Goal: Task Accomplishment & Management: Complete application form

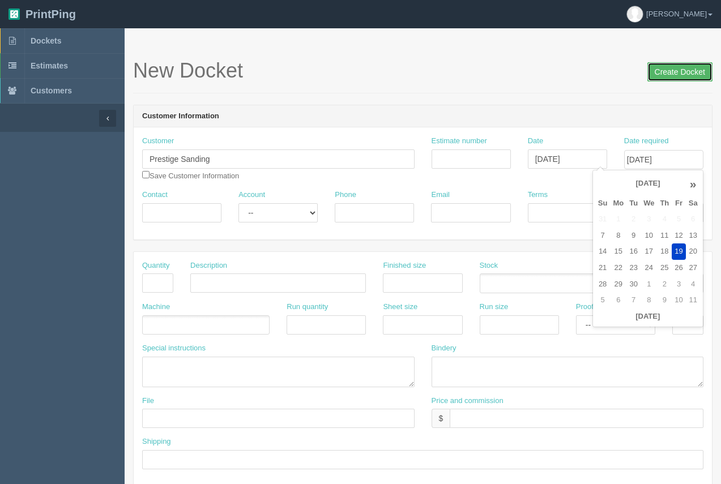
click at [680, 72] on input "Create Docket" at bounding box center [679, 71] width 65 height 19
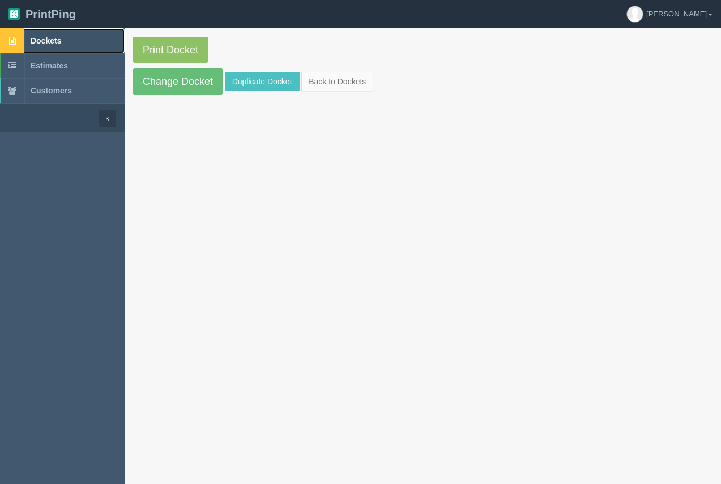
click at [51, 40] on span "Dockets" at bounding box center [46, 40] width 31 height 9
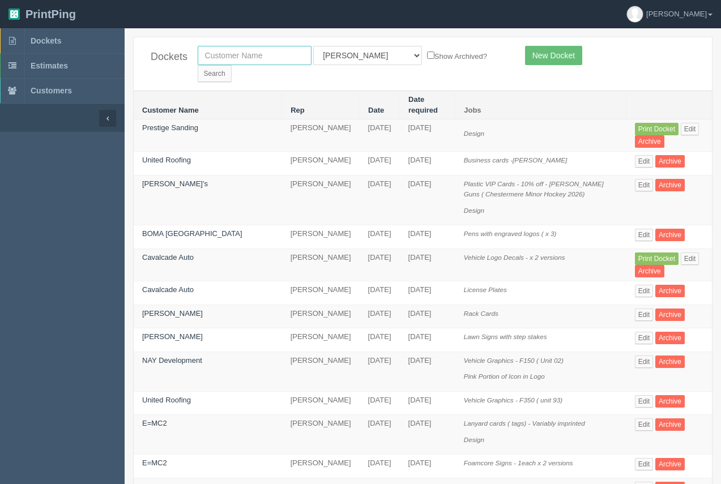
click at [266, 62] on input "text" at bounding box center [255, 55] width 114 height 19
type input "olds"
click at [232, 65] on input "Search" at bounding box center [215, 73] width 34 height 17
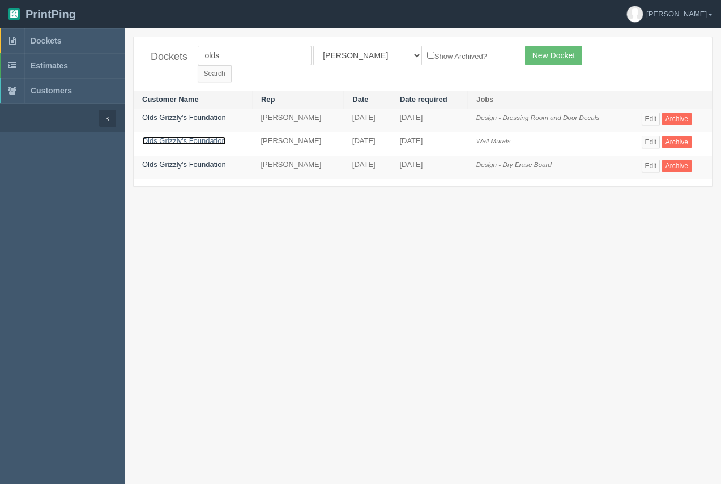
click at [179, 136] on link "Olds Grizzly's Foundation" at bounding box center [184, 140] width 84 height 8
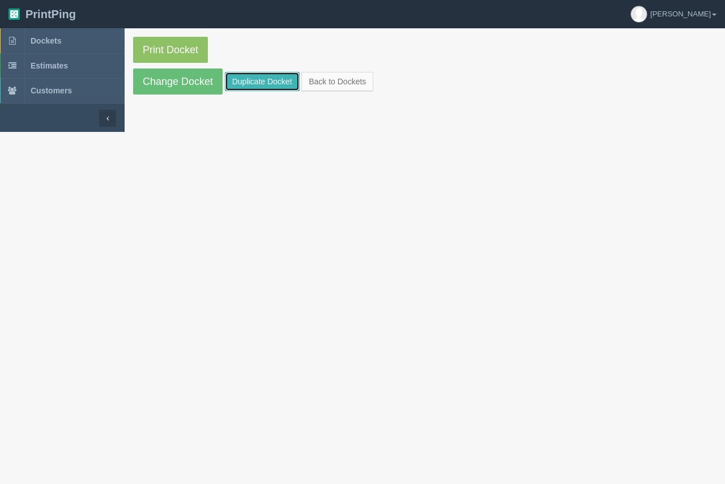
click at [269, 79] on link "Duplicate Docket" at bounding box center [262, 81] width 75 height 19
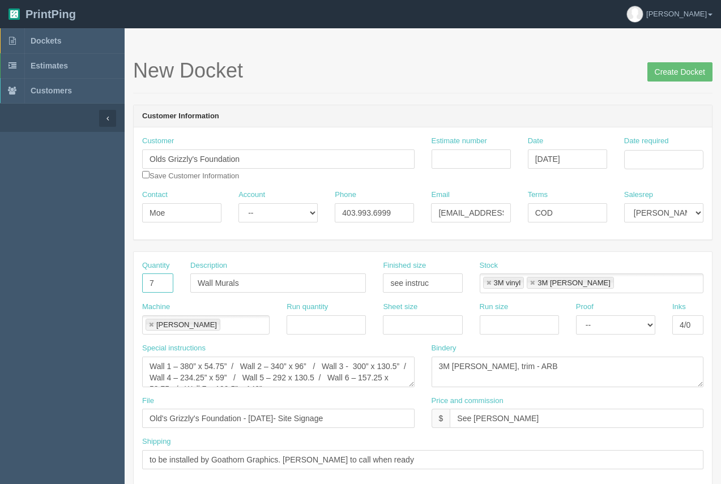
drag, startPoint x: 157, startPoint y: 284, endPoint x: 133, endPoint y: 293, distance: 26.0
click at [140, 285] on div "Quantity 7" at bounding box center [158, 280] width 48 height 41
click at [162, 282] on input "7" at bounding box center [157, 282] width 31 height 19
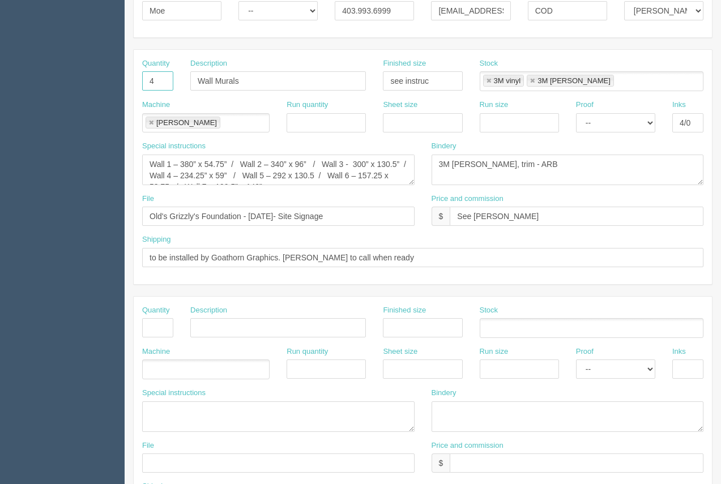
scroll to position [192, 0]
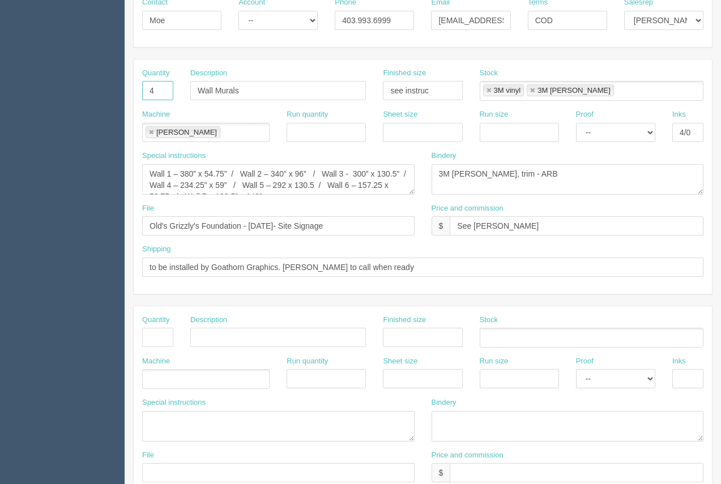
type input "4"
click at [468, 176] on textarea "3M lam, trim - ARB" at bounding box center [567, 179] width 272 height 31
type textarea "3M lam, weed, mask - ARB"
drag, startPoint x: 148, startPoint y: 172, endPoint x: 454, endPoint y: 215, distance: 309.3
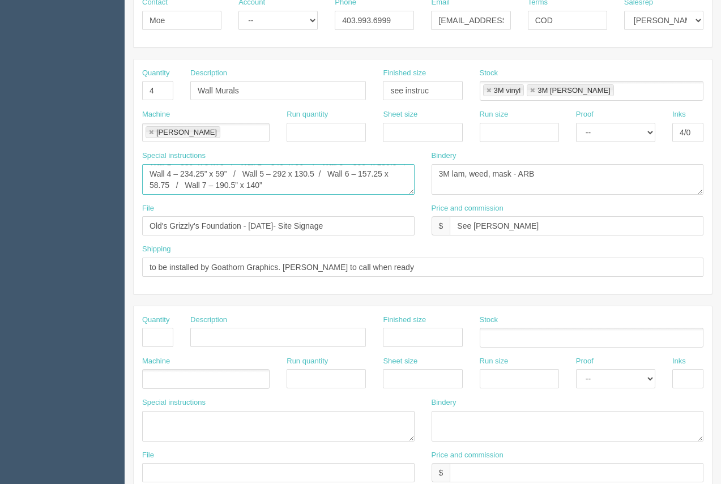
click at [456, 215] on div "Quantity 4 Description Wall Murals Finished size see instruc Stock 3M vinyl 3M …" at bounding box center [423, 176] width 578 height 234
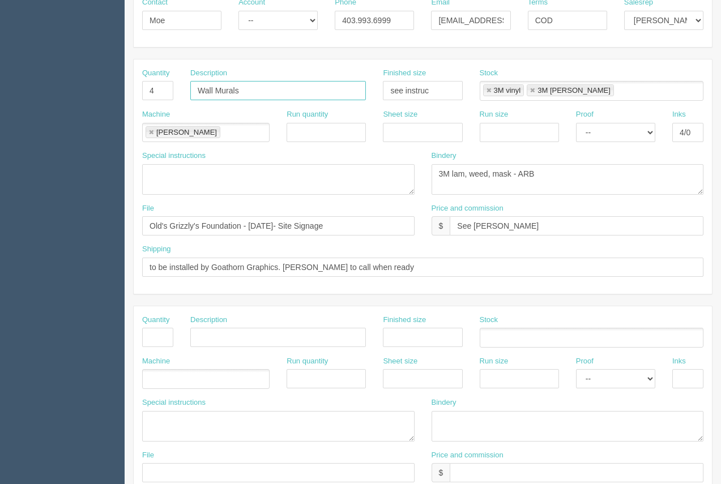
click at [246, 93] on input "Wall Murals" at bounding box center [277, 90] width 175 height 19
type input "Wall Decals"
drag, startPoint x: 334, startPoint y: 226, endPoint x: 250, endPoint y: 221, distance: 83.9
click at [250, 221] on input "Old's Grizzly's Foundation - July 2025- Site Signage" at bounding box center [278, 225] width 272 height 19
type input "Old's Grizzly's Foundation - JSeptember 2025"
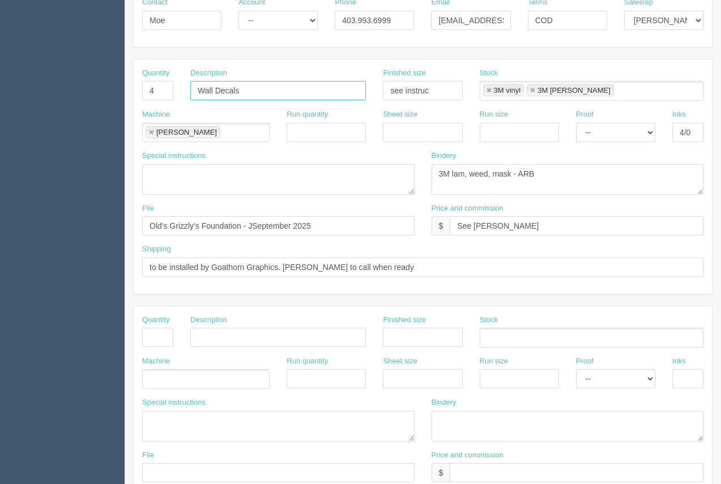
click at [307, 93] on input "Wall Decals" at bounding box center [277, 90] width 175 height 19
type input "Wall Decals - 1 each x 4 versions"
click at [251, 230] on input "Old's Grizzly's Foundation - JSeptember 2025" at bounding box center [278, 225] width 272 height 19
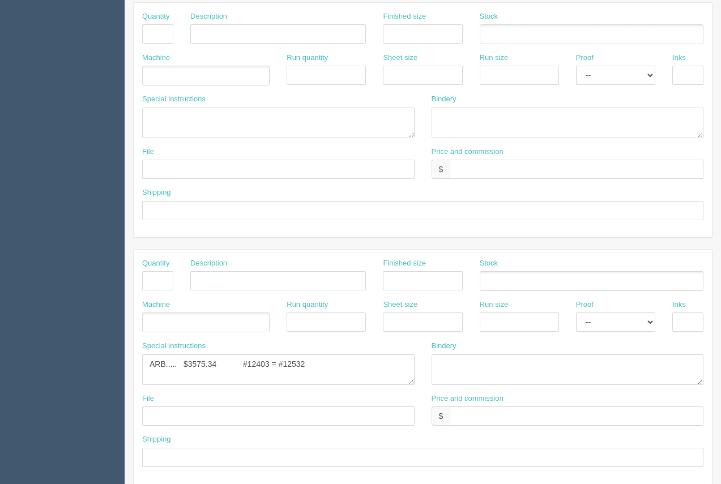
scroll to position [502, 0]
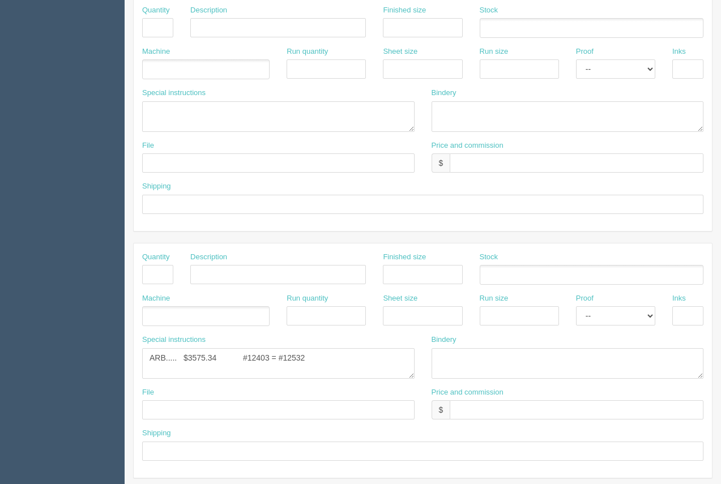
type input "Old's Grizzly's Foundation - September 2025"
drag, startPoint x: 319, startPoint y: 357, endPoint x: 254, endPoint y: 358, distance: 65.1
click at [254, 358] on textarea "ARB..... $3575.34 #12403 = #12532" at bounding box center [278, 363] width 272 height 31
drag, startPoint x: 227, startPoint y: 358, endPoint x: 195, endPoint y: 357, distance: 32.3
click at [195, 357] on textarea "ARB..... $3575.34 #12403 = #12532" at bounding box center [278, 363] width 272 height 31
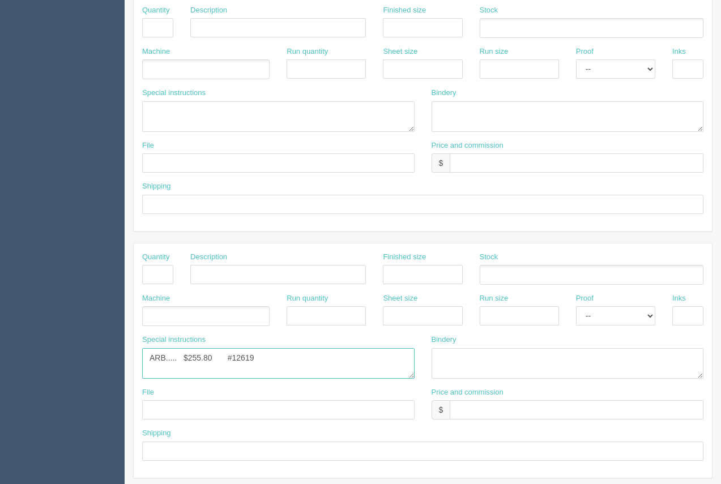
click at [259, 360] on textarea "ARB..... $3575.34 #12403 = #12532" at bounding box center [278, 363] width 272 height 31
click at [226, 356] on textarea "ARB..... $3575.34 #12403 = #12532" at bounding box center [278, 363] width 272 height 31
click at [281, 367] on textarea "ARB..... $3575.34 #12403 = #12532" at bounding box center [278, 363] width 272 height 31
click at [169, 359] on textarea "ARB..... $3575.34 #12403 = #12532" at bounding box center [278, 363] width 272 height 31
click at [232, 370] on textarea "ARB..... $3575.34 #12403 = #12532" at bounding box center [278, 363] width 272 height 31
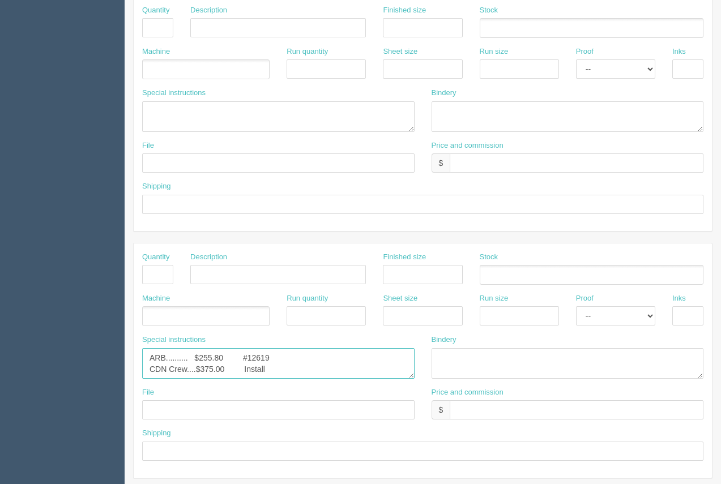
click at [297, 370] on textarea "ARB..... $3575.34 #12403 = #12532" at bounding box center [278, 363] width 272 height 31
click at [290, 365] on textarea "ARB..... $3575.34 #12403 = #12532" at bounding box center [278, 363] width 272 height 31
click at [177, 374] on textarea "ARB..... $3575.34 #12403 = #12532" at bounding box center [278, 363] width 272 height 31
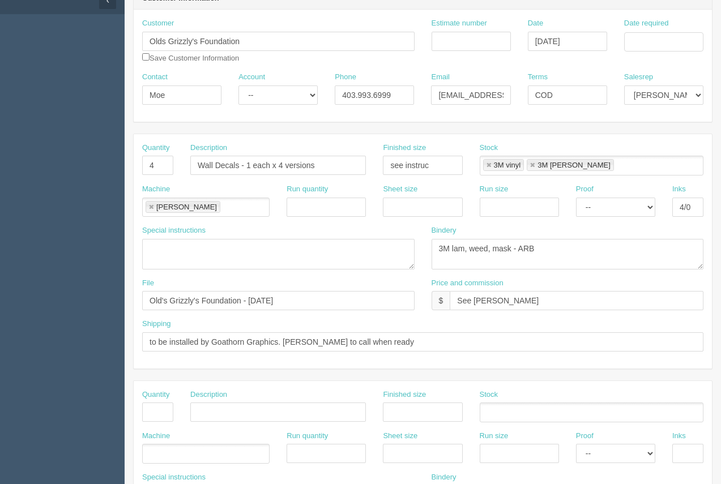
scroll to position [115, 0]
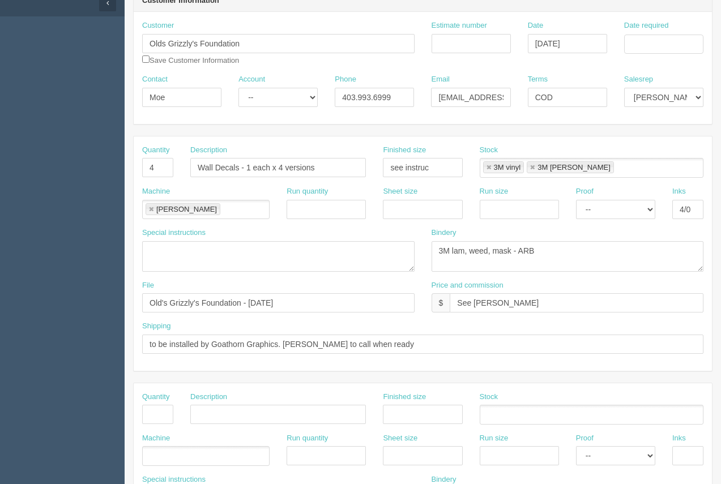
type textarea "ARB.......... $255.80 #12619 CDN Crew....$375.00 Install of wall decals ( xx 4)…"
click at [640, 50] on input "Date required" at bounding box center [663, 44] width 79 height 19
click at [616, 133] on td "15" at bounding box center [618, 136] width 16 height 16
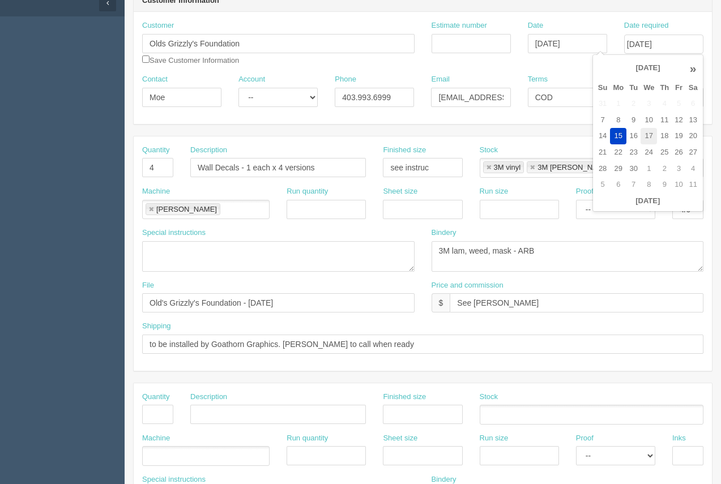
click at [643, 135] on td "17" at bounding box center [648, 136] width 16 height 16
type input "September 17, 2025"
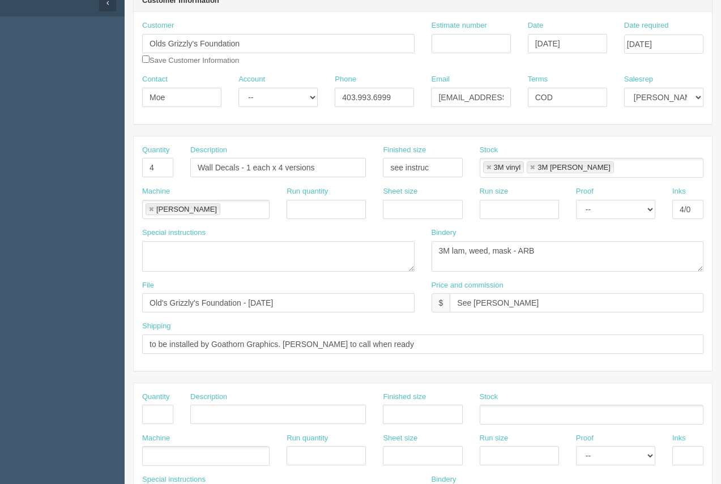
click at [508, 17] on div "Customer Olds Grizzly's Foundation Save Customer Information Estimate number Da…" at bounding box center [423, 68] width 578 height 112
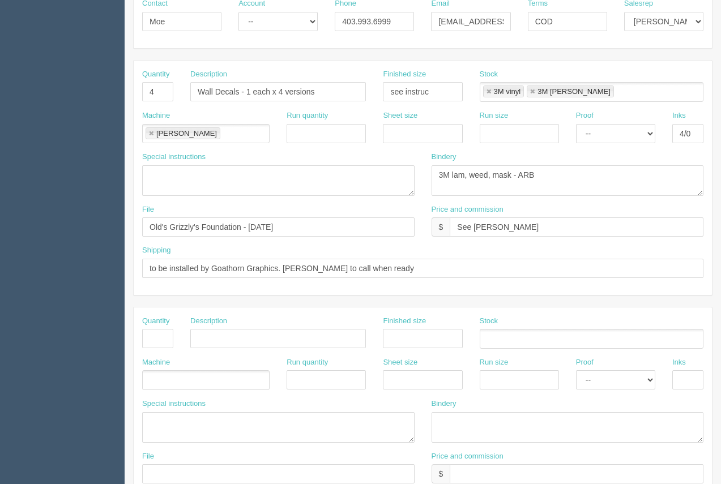
scroll to position [184, 0]
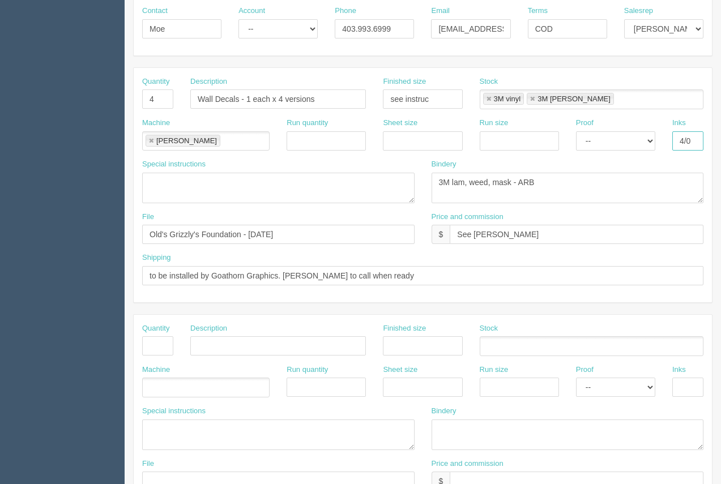
click at [700, 145] on input "4/0" at bounding box center [687, 140] width 31 height 19
type input "4/0- see instruc"
click at [206, 190] on textarea "Wall 1 – 380” x 54.75” / Wall 2 – 340” x 96” / Wall 3 - 300” x 130.5” / Wall 4 …" at bounding box center [278, 188] width 272 height 31
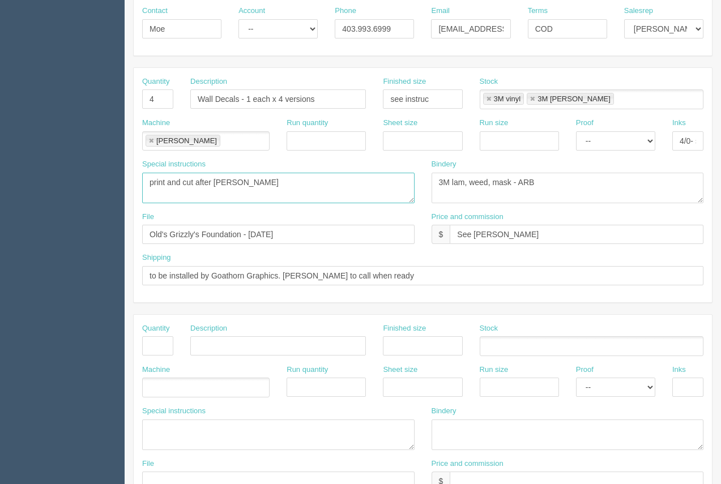
type textarea "print and cut after lam"
drag, startPoint x: 500, startPoint y: 243, endPoint x: 424, endPoint y: 234, distance: 76.4
click at [424, 234] on div "Price and commission $ See Arif" at bounding box center [567, 232] width 289 height 41
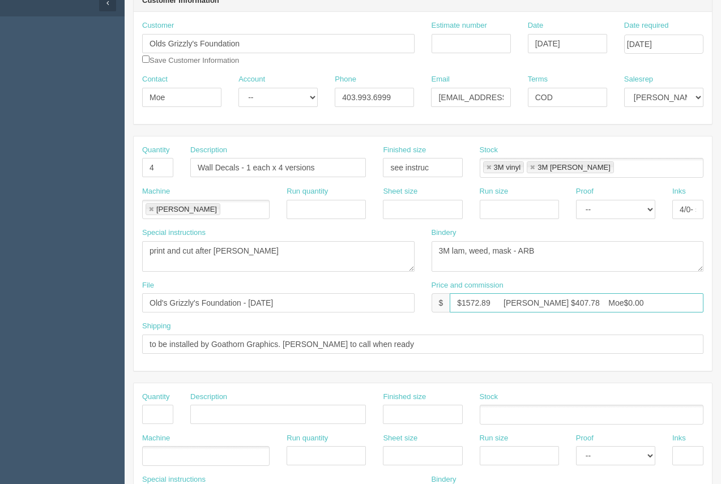
scroll to position [117, 0]
type input "$1572.89 Arif $407.78 Moe$0.00"
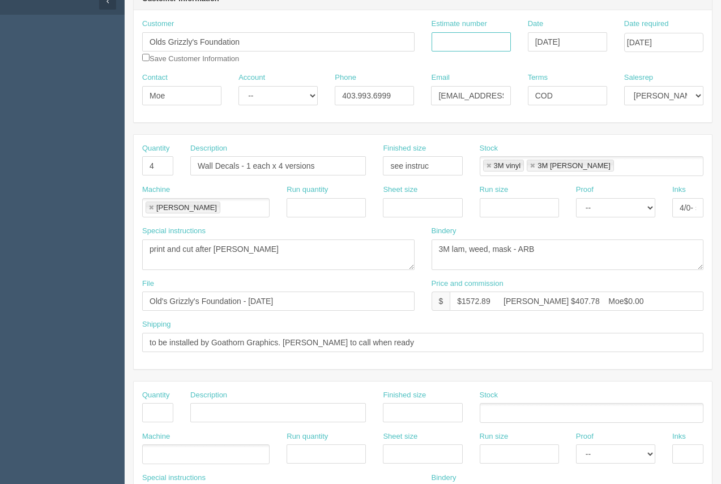
click at [496, 46] on input "Estimate number" at bounding box center [470, 41] width 79 height 19
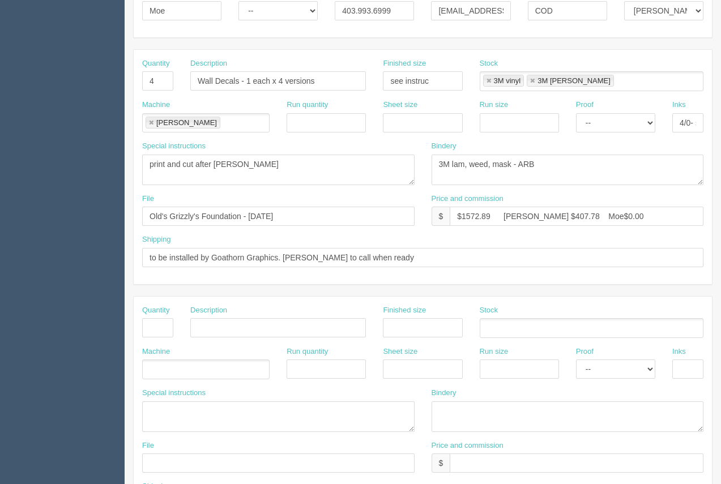
scroll to position [246, 0]
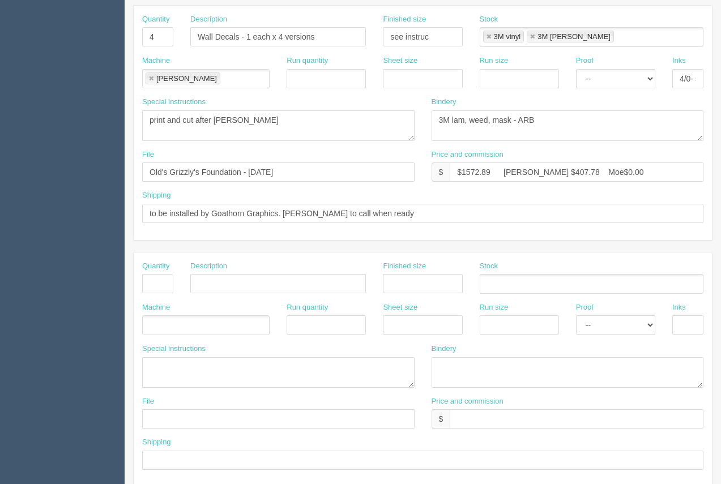
type input "92438"
drag, startPoint x: 277, startPoint y: 213, endPoint x: 213, endPoint y: 209, distance: 64.1
click at [213, 209] on input "to be installed by Goathorn Graphics. Arif to call when ready" at bounding box center [422, 213] width 561 height 19
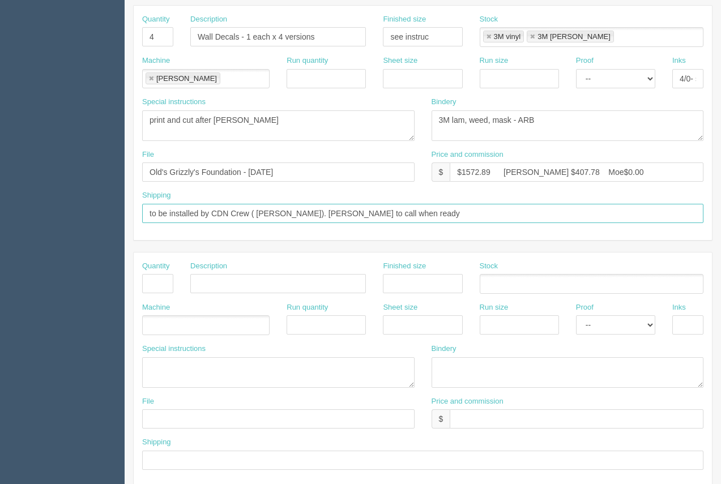
type input "to be installed by CDN Crew ( Darcy). Arif to call when ready"
click at [153, 277] on input "text" at bounding box center [157, 283] width 31 height 19
type input "2"
click at [251, 277] on input "text" at bounding box center [277, 283] width 175 height 19
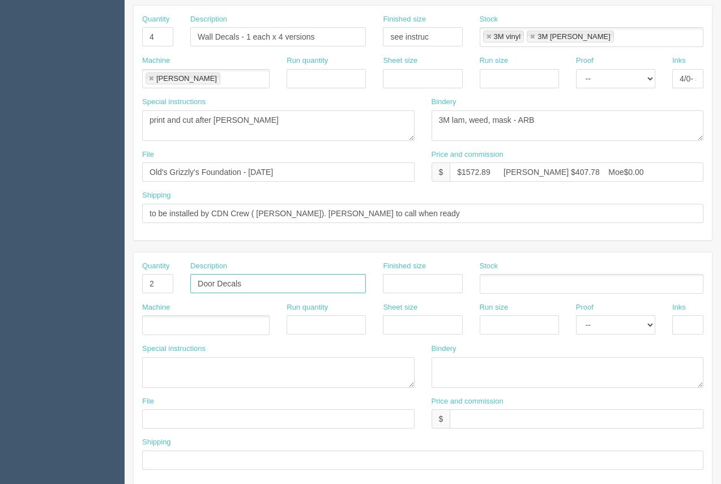
type input "Door Decals"
click at [396, 287] on input "text" at bounding box center [422, 283] width 79 height 19
click at [433, 288] on input "text" at bounding box center [422, 283] width 79 height 19
type input "36 x 82"
click at [487, 290] on input "text" at bounding box center [485, 284] width 11 height 16
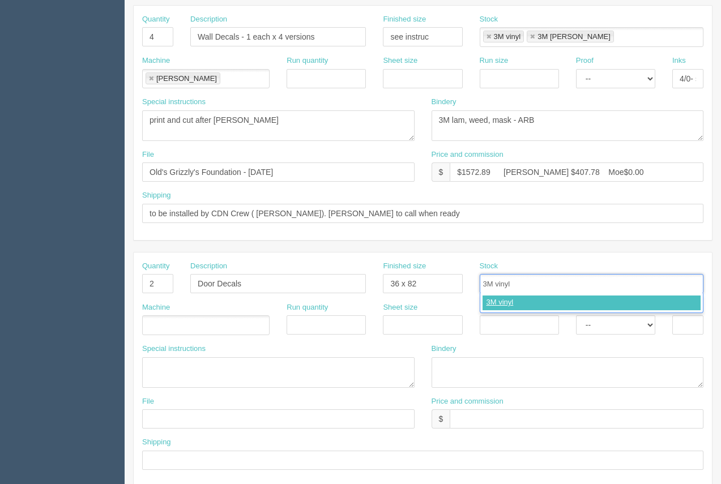
type input "3M vinyl"
type input "3M lam"
type input "3M vinyl,3M lam"
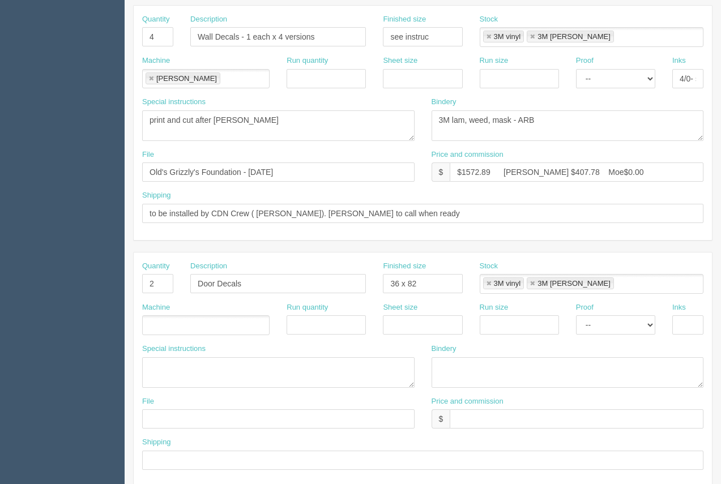
click at [179, 329] on ul at bounding box center [205, 325] width 127 height 20
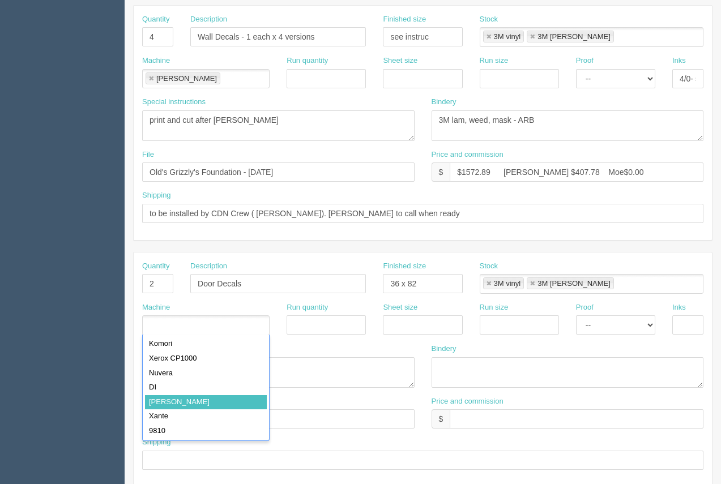
type input "[PERSON_NAME]"
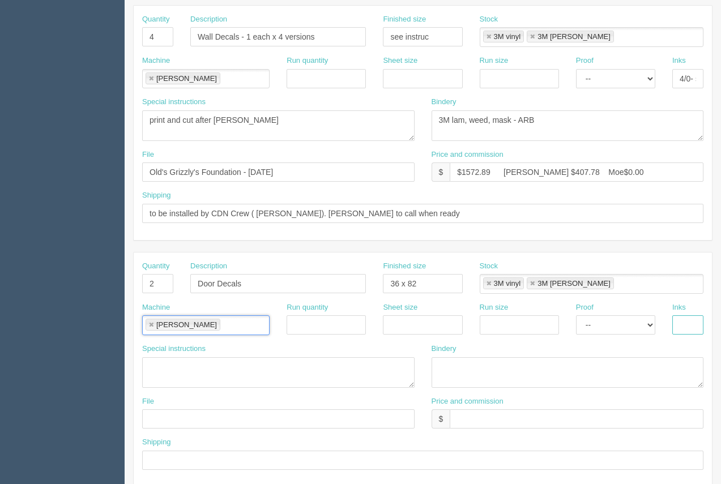
click at [692, 322] on input "text" at bounding box center [687, 324] width 31 height 19
type input "4/0"
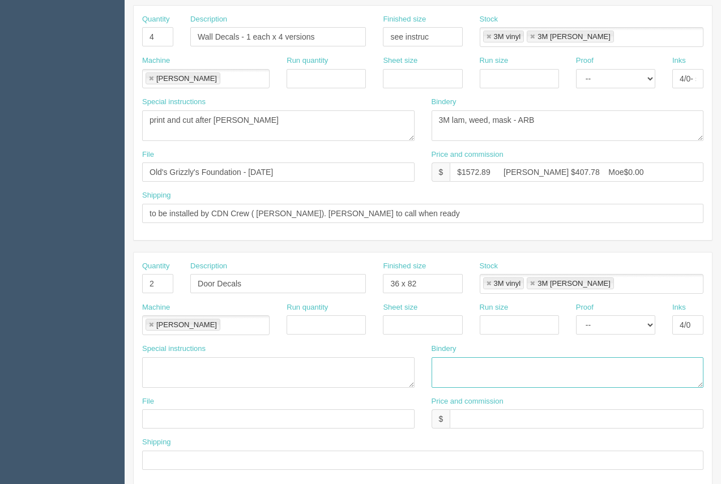
click at [496, 370] on textarea at bounding box center [567, 372] width 272 height 31
type textarea "3M lam, trim"
click at [478, 415] on input "text" at bounding box center [576, 418] width 254 height 19
type input "Included Above"
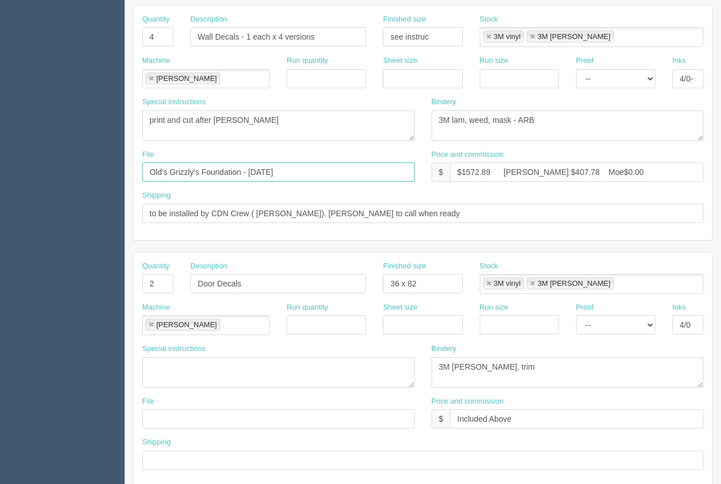
drag, startPoint x: 324, startPoint y: 181, endPoint x: 153, endPoint y: 172, distance: 171.2
click at [146, 178] on input "Old's Grizzly's Foundation - September 2025" at bounding box center [278, 171] width 272 height 19
drag, startPoint x: 186, startPoint y: 405, endPoint x: 185, endPoint y: 418, distance: 12.6
paste input "Old's Grizzly's Foundation - September 2025"
type input "Old's Grizzly's Foundation - September 2025"
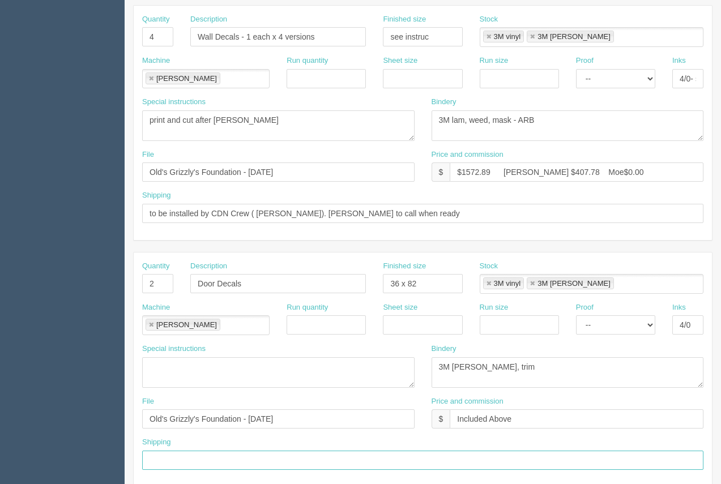
click at [185, 458] on input "text" at bounding box center [422, 460] width 561 height 19
type input "Above"
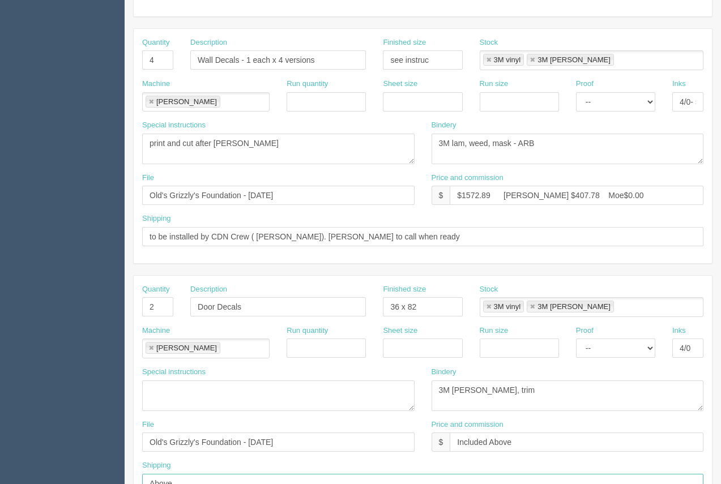
scroll to position [206, 0]
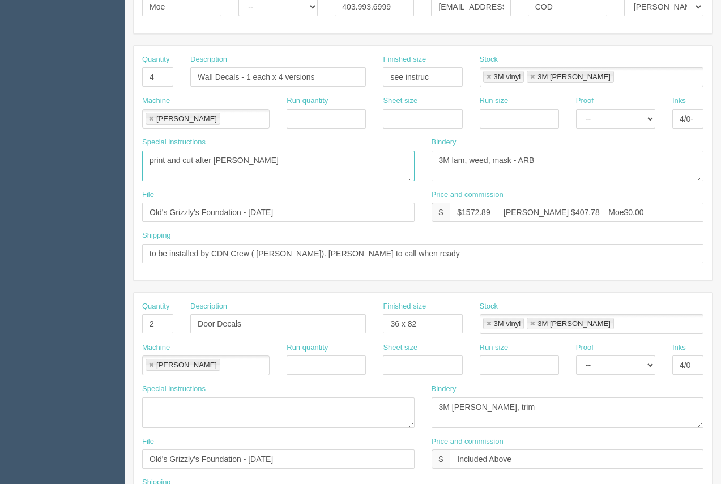
click at [148, 160] on textarea "Wall 1 – 380” x 54.75” / Wall 2 – 340” x 96” / Wall 3 - 300” x 130.5” / Wall 4 …" at bounding box center [278, 166] width 272 height 31
type textarea "110 x 11 / 1205. x 11 / 102.1 x 10.5 / 139.75 x 10.5 print and cut after lam"
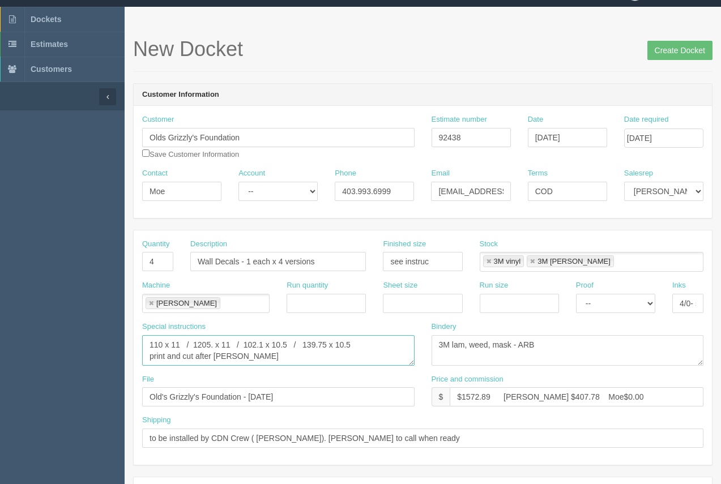
scroll to position [18, 0]
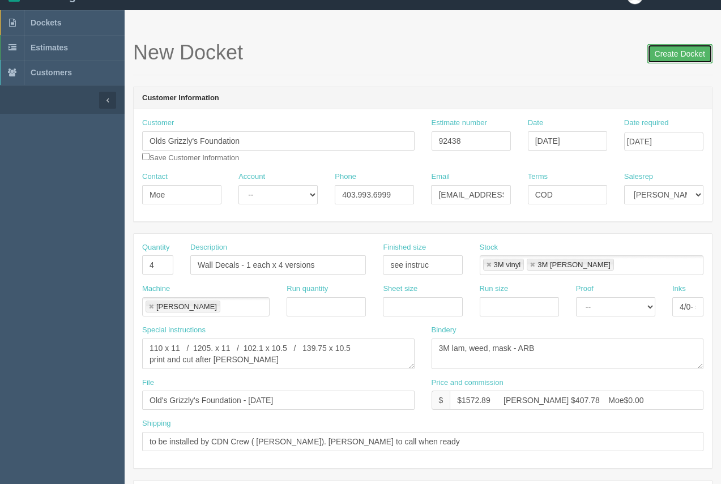
click at [669, 55] on input "Create Docket" at bounding box center [679, 53] width 65 height 19
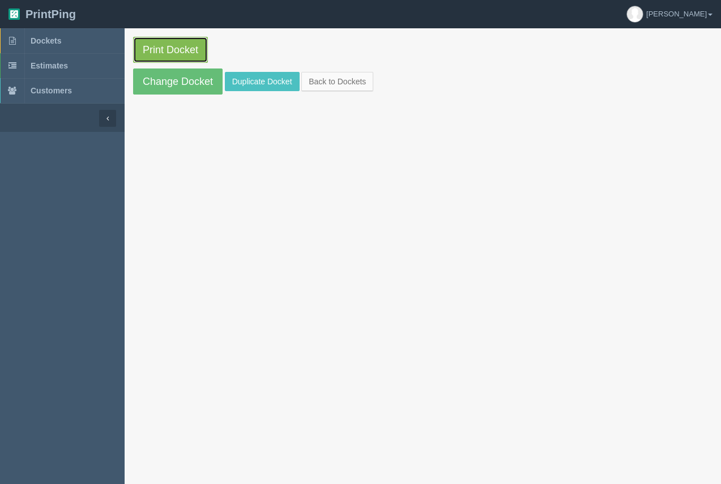
click at [145, 51] on link "Print Docket" at bounding box center [170, 50] width 75 height 26
click at [48, 41] on span "Dockets" at bounding box center [46, 40] width 31 height 9
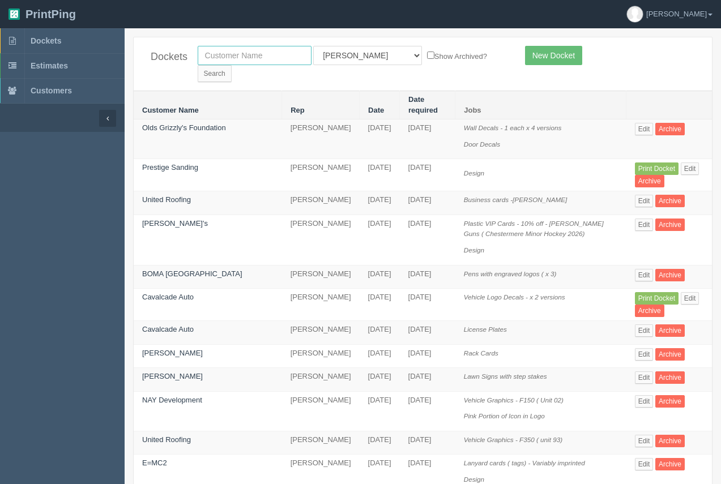
click at [262, 55] on input "text" at bounding box center [255, 55] width 114 height 19
drag, startPoint x: 251, startPoint y: 56, endPoint x: 212, endPoint y: 55, distance: 39.1
click at [212, 55] on input "nmay" at bounding box center [255, 55] width 114 height 19
type input "nay"
click at [232, 65] on input "Search" at bounding box center [215, 73] width 34 height 17
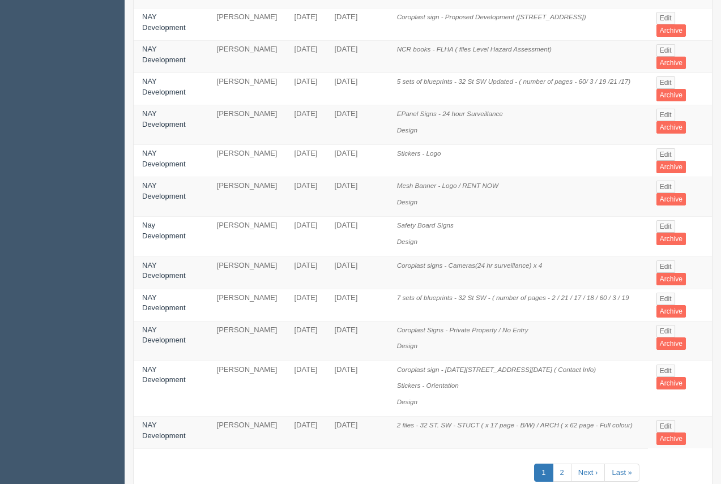
scroll to position [623, 0]
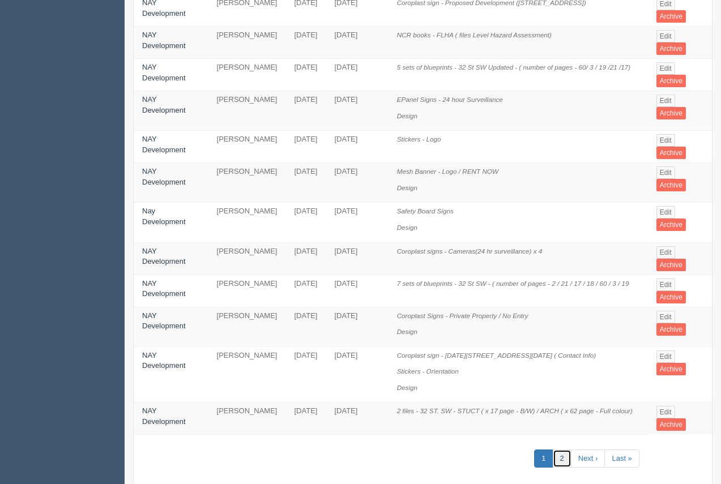
click at [560, 449] on link "2" at bounding box center [561, 458] width 19 height 19
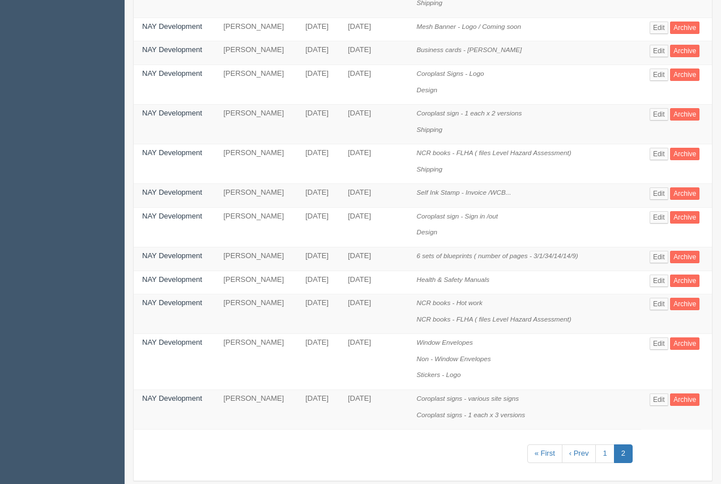
scroll to position [513, 0]
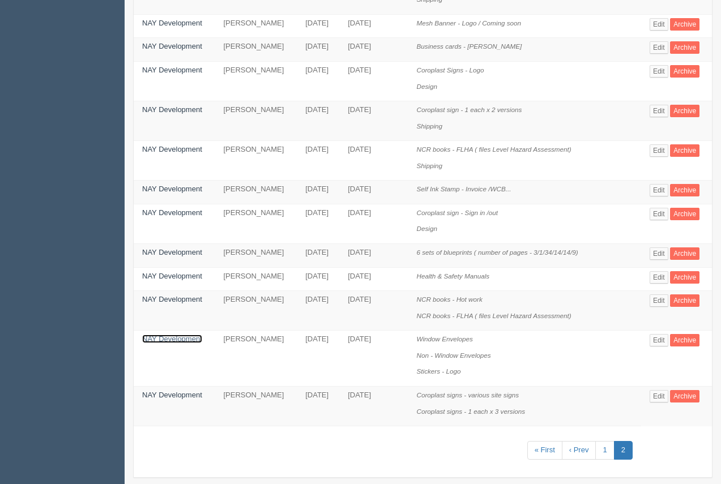
click at [169, 335] on link "NAY Development" at bounding box center [172, 339] width 60 height 8
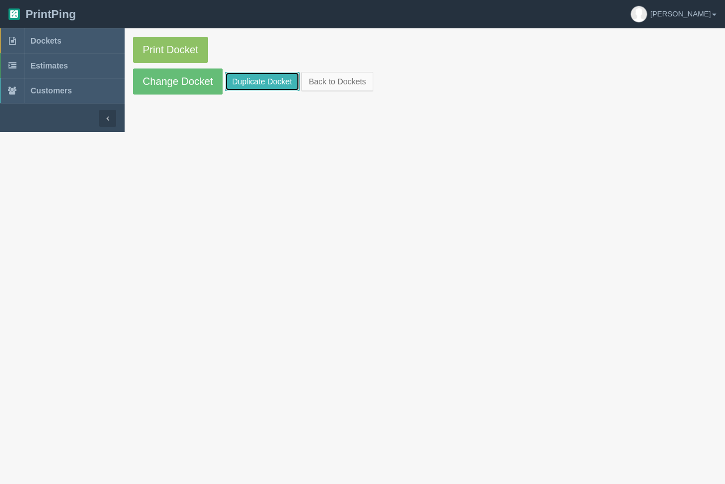
click at [241, 85] on link "Duplicate Docket" at bounding box center [262, 81] width 75 height 19
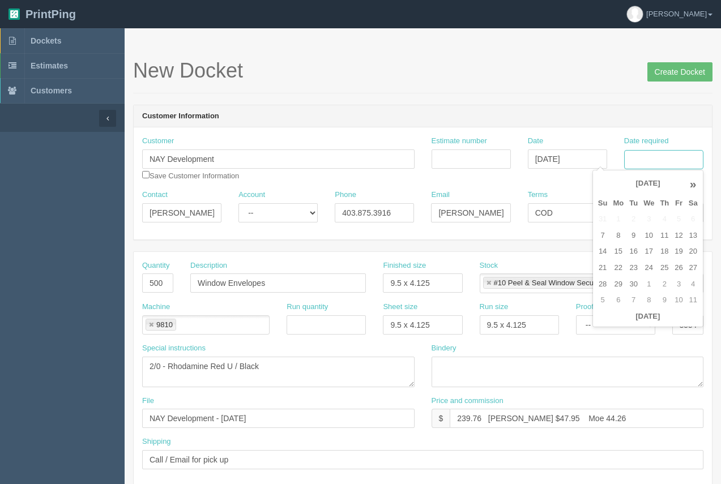
click at [670, 160] on input "Date required" at bounding box center [663, 159] width 79 height 19
click at [608, 238] on td "7" at bounding box center [602, 236] width 15 height 16
type input "[DATE]"
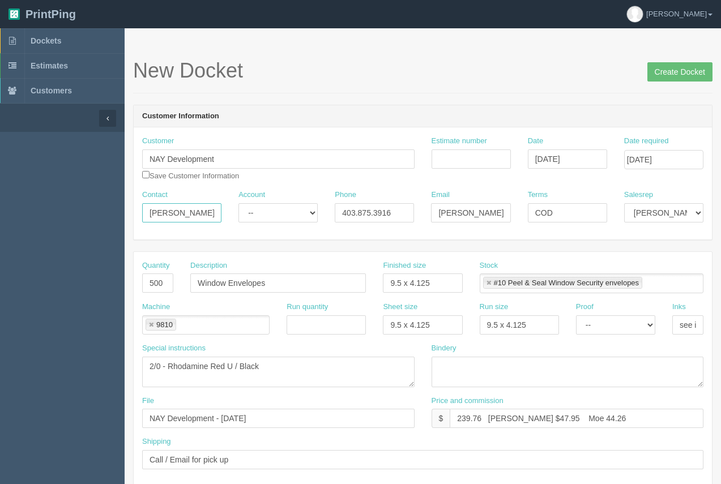
click at [189, 213] on input "[PERSON_NAME]" at bounding box center [181, 212] width 79 height 19
click at [174, 214] on input "Stepahny" at bounding box center [181, 212] width 79 height 19
type input "[PERSON_NAME]"
click at [152, 324] on link at bounding box center [151, 325] width 7 height 7
type input "[PERSON_NAME]"
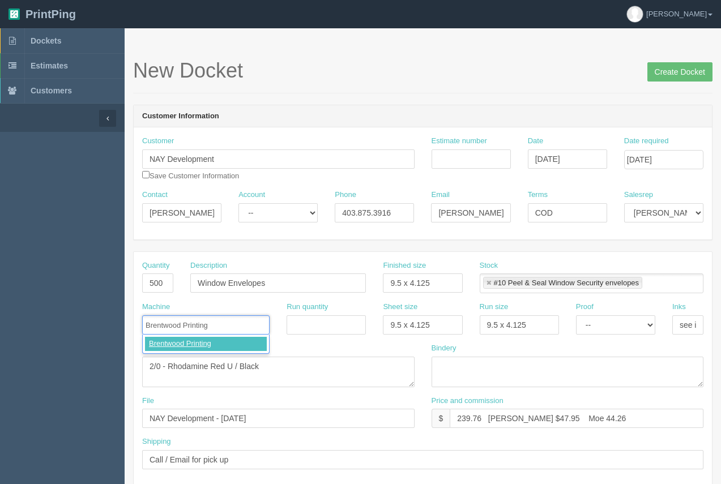
type input "Brentwood Printing"
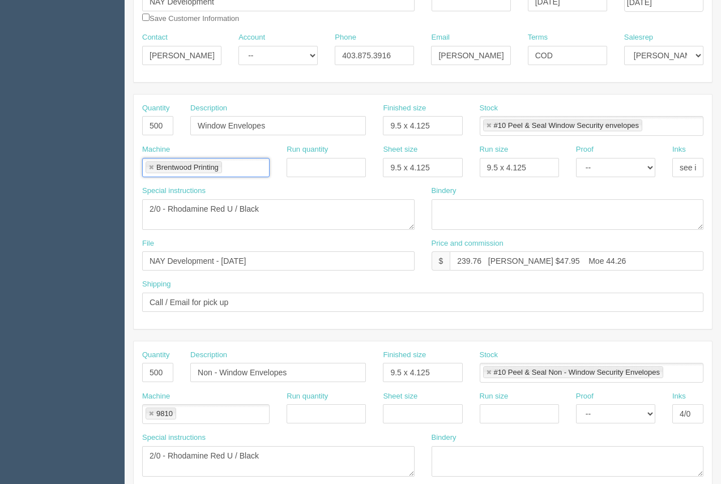
scroll to position [160, 0]
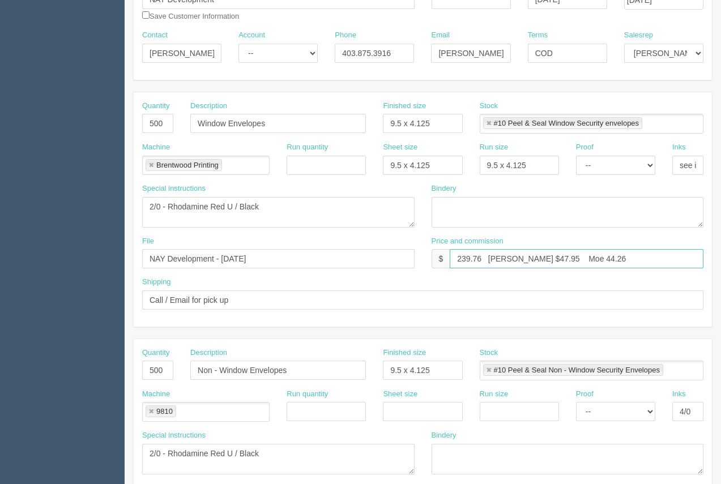
drag, startPoint x: 466, startPoint y: 255, endPoint x: 447, endPoint y: 255, distance: 19.3
click at [446, 254] on div "$ 239.76 [PERSON_NAME] $47.95 Moe 44.26" at bounding box center [567, 258] width 272 height 19
drag, startPoint x: 528, startPoint y: 260, endPoint x: 512, endPoint y: 258, distance: 16.1
click at [512, 258] on input "$304.31 [PERSON_NAME] $47.95 Moe 44.26" at bounding box center [576, 258] width 254 height 19
drag, startPoint x: 591, startPoint y: 255, endPoint x: 550, endPoint y: 254, distance: 40.8
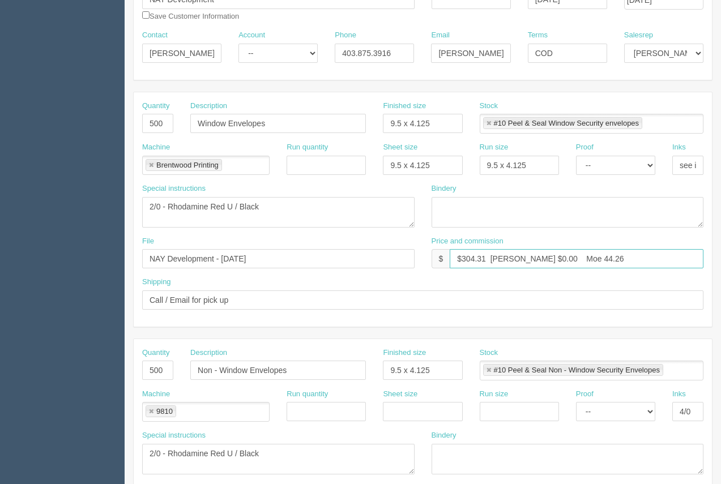
click at [556, 256] on input "$304.31 [PERSON_NAME] $0.00 Moe 44.26" at bounding box center [576, 258] width 254 height 19
type input "$304.31 [PERSON_NAME] $0.00 Moe 47.74"
drag, startPoint x: 273, startPoint y: 260, endPoint x: 265, endPoint y: 258, distance: 9.0
click at [265, 258] on input "NAY Development - [DATE]" at bounding box center [278, 258] width 272 height 19
click at [291, 270] on div "File NAY Development - [DATE]" at bounding box center [278, 256] width 289 height 41
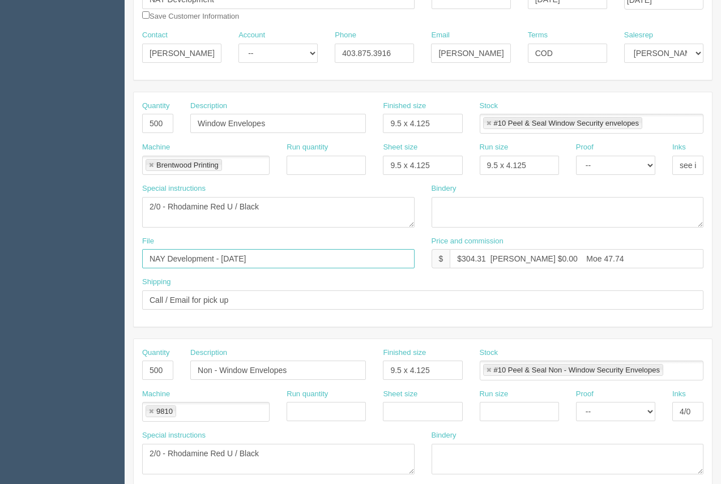
drag, startPoint x: 242, startPoint y: 262, endPoint x: 239, endPoint y: 241, distance: 20.6
click at [222, 254] on input "NAY Development - [DATE]" at bounding box center [278, 258] width 272 height 19
type input "NAY Development - [DATE]"
drag, startPoint x: 164, startPoint y: 370, endPoint x: 139, endPoint y: 359, distance: 27.9
click at [139, 359] on div "Quantity 500" at bounding box center [158, 368] width 48 height 41
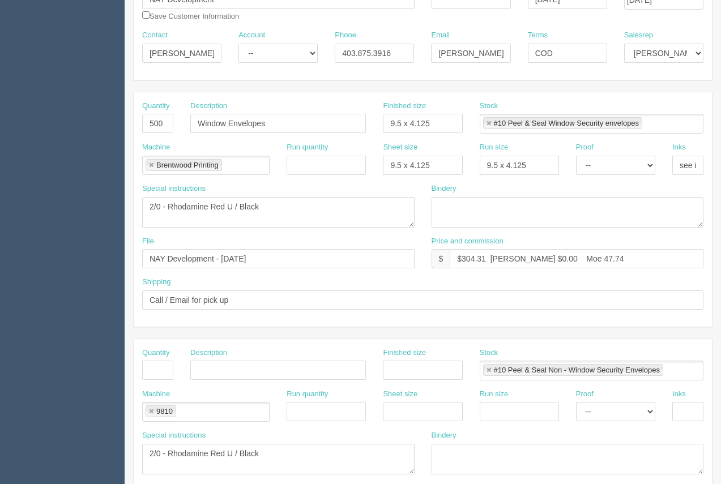
scroll to position [423, 0]
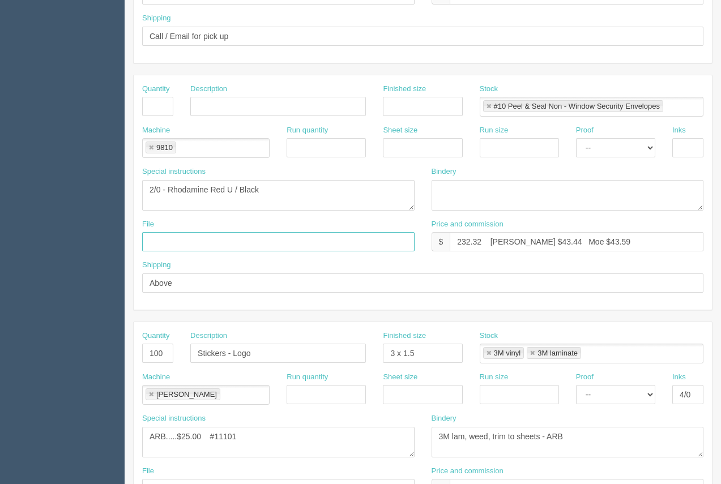
click at [489, 105] on link at bounding box center [488, 106] width 7 height 7
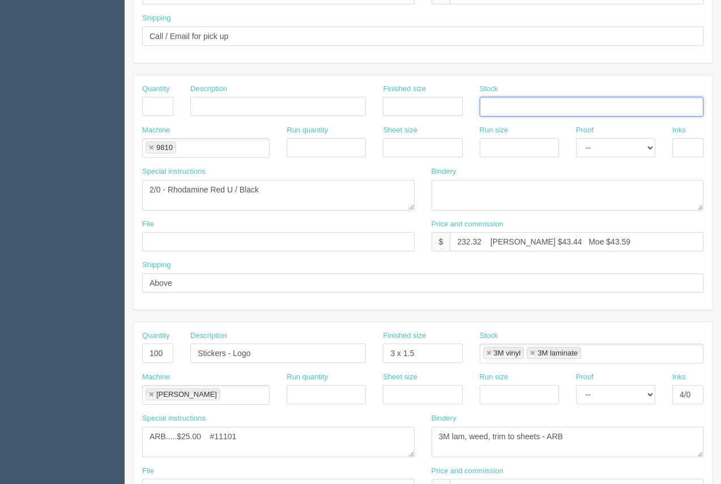
drag, startPoint x: 153, startPoint y: 145, endPoint x: 166, endPoint y: 156, distance: 17.3
click at [155, 148] on li "9810" at bounding box center [160, 148] width 31 height 12
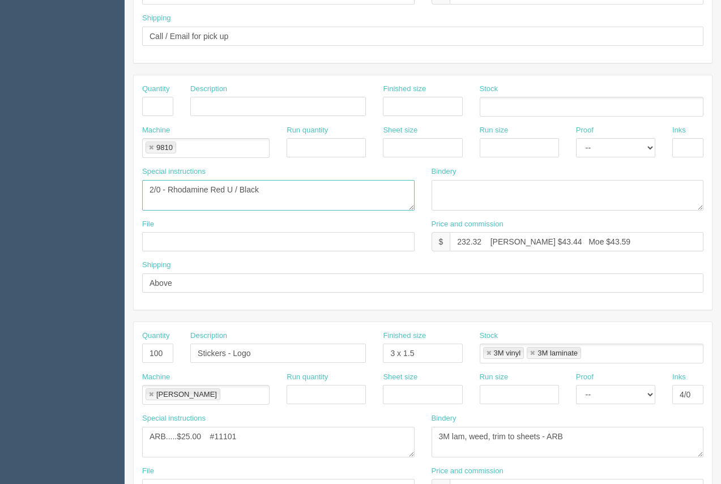
drag, startPoint x: 271, startPoint y: 194, endPoint x: 44, endPoint y: 186, distance: 227.1
click at [44, 186] on section "Dockets Estimates Customers" at bounding box center [360, 105] width 721 height 1000
click at [149, 150] on link at bounding box center [151, 147] width 7 height 7
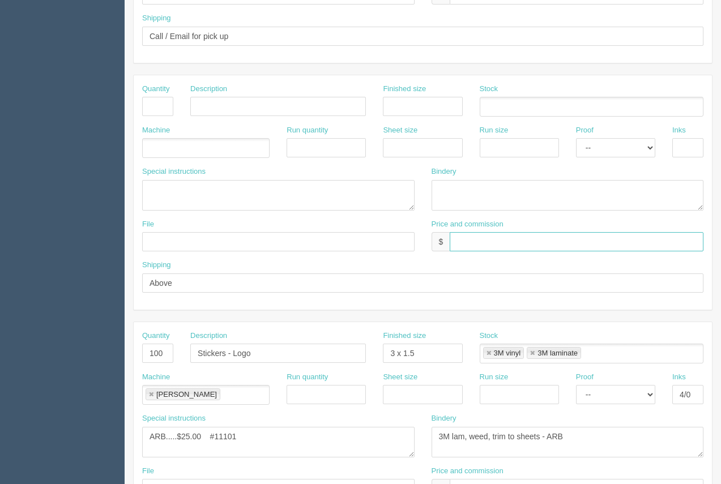
drag, startPoint x: 638, startPoint y: 242, endPoint x: 302, endPoint y: 249, distance: 336.3
click at [302, 249] on div "File Price and commission $" at bounding box center [423, 239] width 578 height 41
drag, startPoint x: 187, startPoint y: 288, endPoint x: 144, endPoint y: 279, distance: 43.9
click at [145, 278] on input "text" at bounding box center [422, 282] width 561 height 19
drag, startPoint x: 169, startPoint y: 357, endPoint x: 128, endPoint y: 354, distance: 41.5
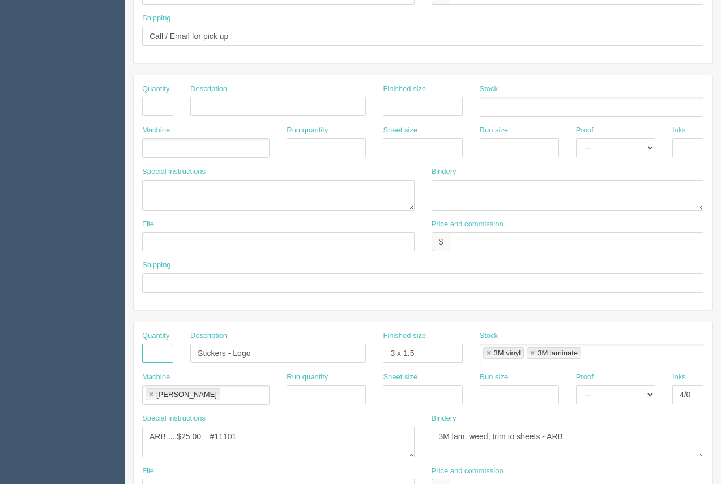
click at [128, 354] on section "New Docket Create Docket Customer Information Customer NAY Development Save Cus…" at bounding box center [423, 105] width 596 height 1000
drag, startPoint x: 210, startPoint y: 356, endPoint x: 177, endPoint y: 345, distance: 34.7
click at [181, 346] on div "Quantity Description Stickers - Logo Finished size 3 x 1.5 Stock 3M vinyl 3M la…" at bounding box center [423, 351] width 578 height 41
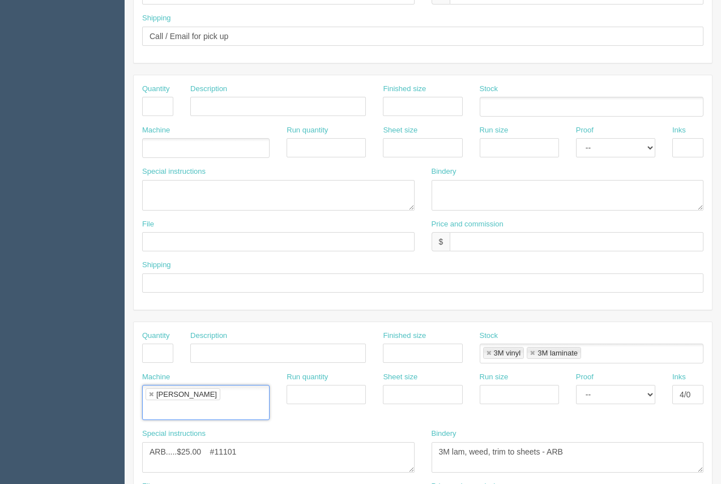
click at [490, 352] on link at bounding box center [488, 353] width 7 height 7
type input "3M laminate"
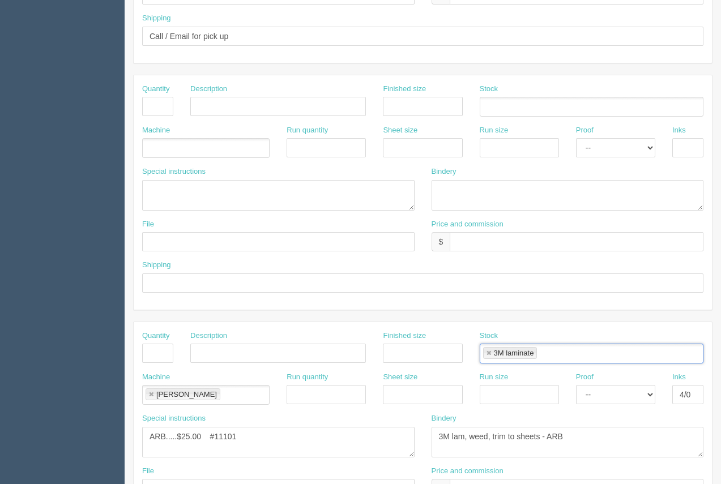
click at [489, 352] on link at bounding box center [488, 353] width 7 height 7
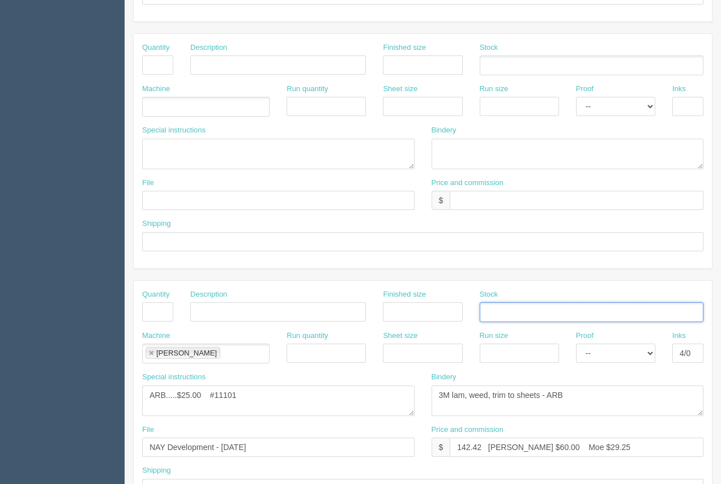
scroll to position [544, 0]
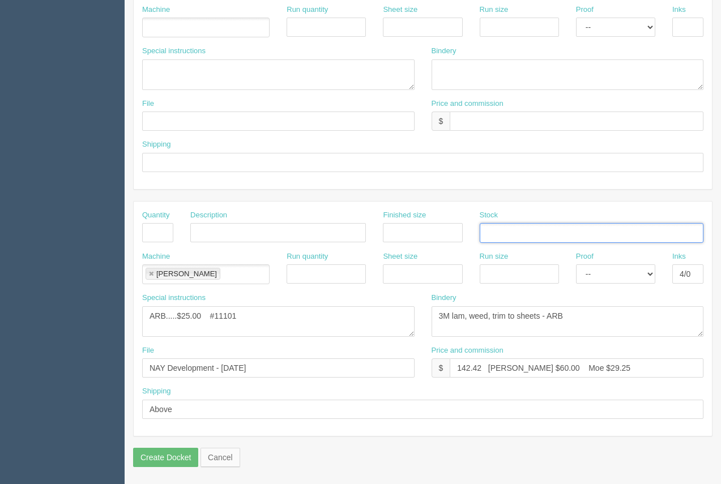
click at [152, 274] on link at bounding box center [151, 274] width 7 height 7
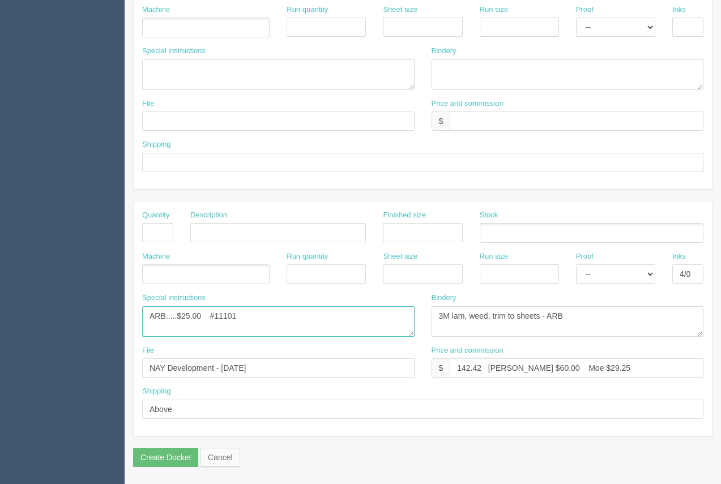
drag, startPoint x: 247, startPoint y: 315, endPoint x: 44, endPoint y: 315, distance: 203.8
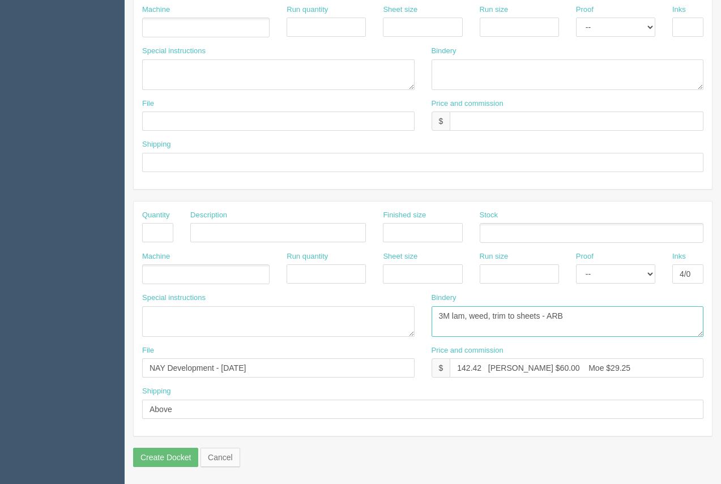
drag, startPoint x: 566, startPoint y: 311, endPoint x: 354, endPoint y: 298, distance: 212.1
click at [348, 298] on div "Special instructions ARB.....$25.00 #11101 Bindery 3M lam, weed, trim to sheets…" at bounding box center [423, 319] width 578 height 53
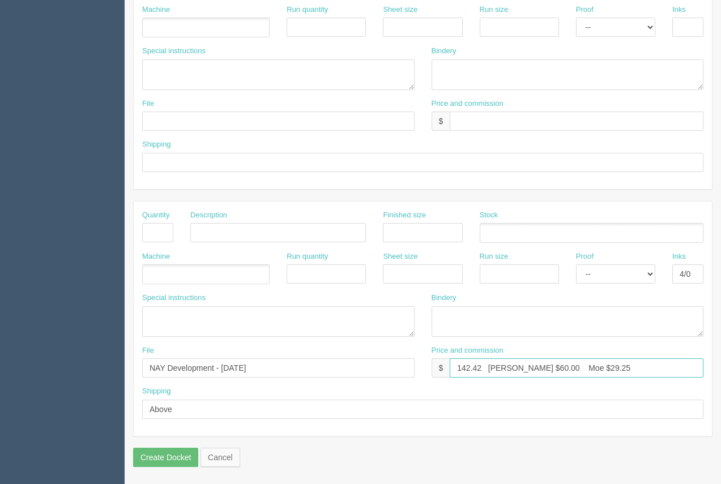
drag, startPoint x: 398, startPoint y: 356, endPoint x: 361, endPoint y: 354, distance: 37.4
click at [367, 354] on div "File NAY Development - [DATE] Price and commission $ 142.42 [PERSON_NAME] $60.0…" at bounding box center [423, 365] width 578 height 41
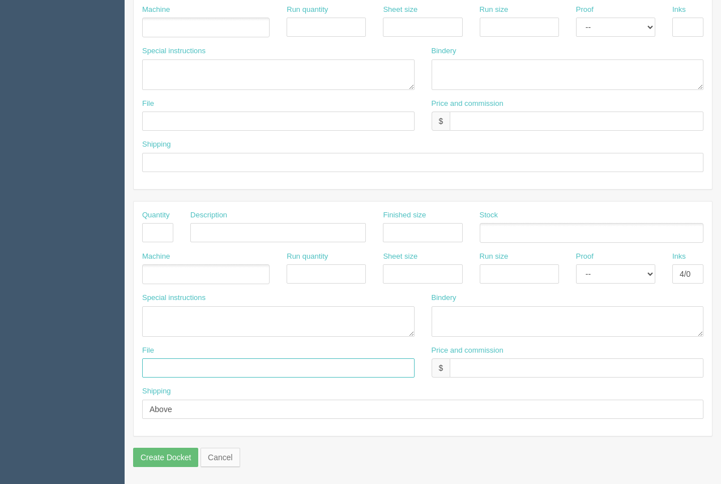
drag, startPoint x: 306, startPoint y: 361, endPoint x: -35, endPoint y: 378, distance: 340.6
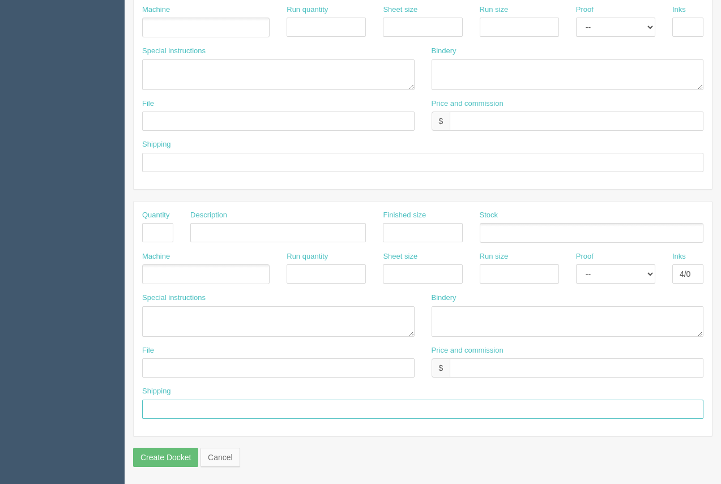
drag, startPoint x: 174, startPoint y: 408, endPoint x: 534, endPoint y: 360, distance: 363.2
drag, startPoint x: 698, startPoint y: 272, endPoint x: 524, endPoint y: 296, distance: 175.4
click at [619, 284] on div "Machine Run quantity Sheet size Run size Proof -- Email Hard Copy Inks" at bounding box center [423, 271] width 578 height 41
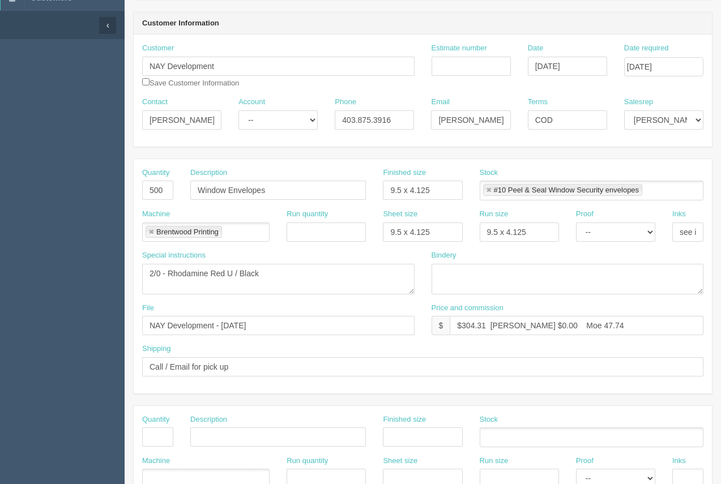
scroll to position [100, 0]
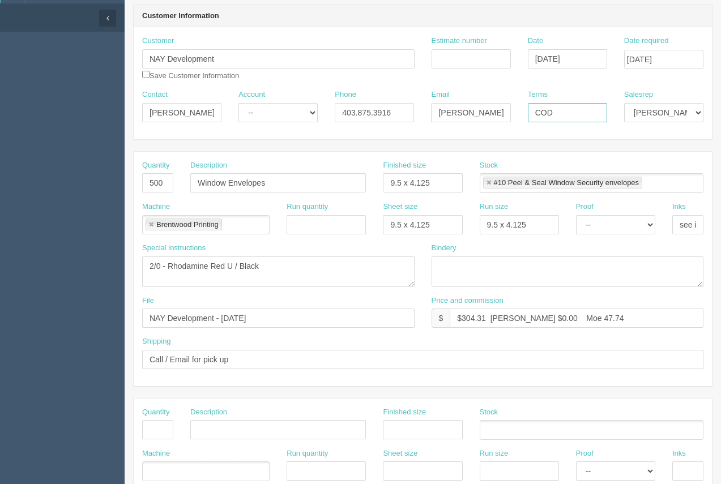
drag, startPoint x: 588, startPoint y: 115, endPoint x: 517, endPoint y: 125, distance: 71.9
click at [517, 125] on div "Contact [PERSON_NAME] Account -- Existing Client Allrush Client Rep Client Phon…" at bounding box center [423, 109] width 578 height 41
type input "Net 30"
drag, startPoint x: 223, startPoint y: 267, endPoint x: 169, endPoint y: 261, distance: 54.1
click at [169, 261] on textarea "2/0 - Rhodamine Red U / Black" at bounding box center [278, 271] width 272 height 31
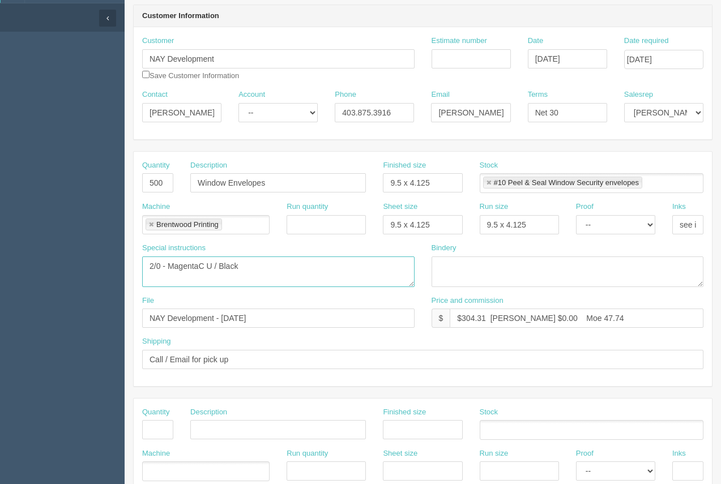
click at [199, 269] on textarea "2/0 - Rhodamine Red U / Black" at bounding box center [278, 271] width 272 height 31
click at [213, 270] on textarea "2/0 - Rhodamine Red U / Black" at bounding box center [278, 271] width 272 height 31
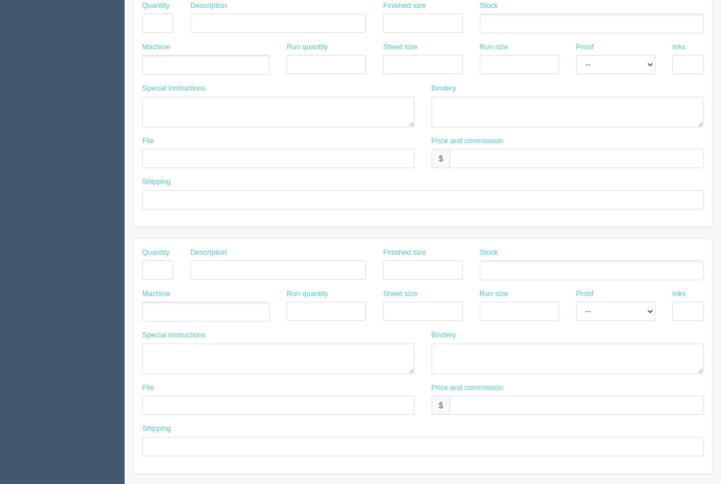
scroll to position [544, 0]
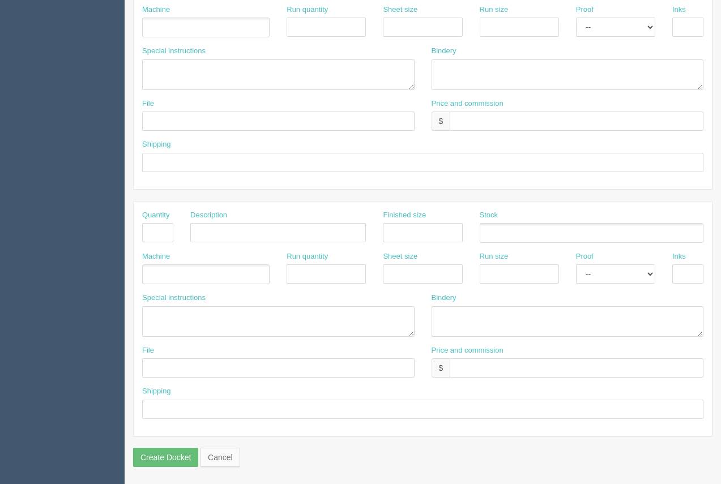
type textarea "2/0 - Magenta C / Black"
click at [157, 320] on textarea "ARB.....$25.00 #11101" at bounding box center [278, 321] width 272 height 31
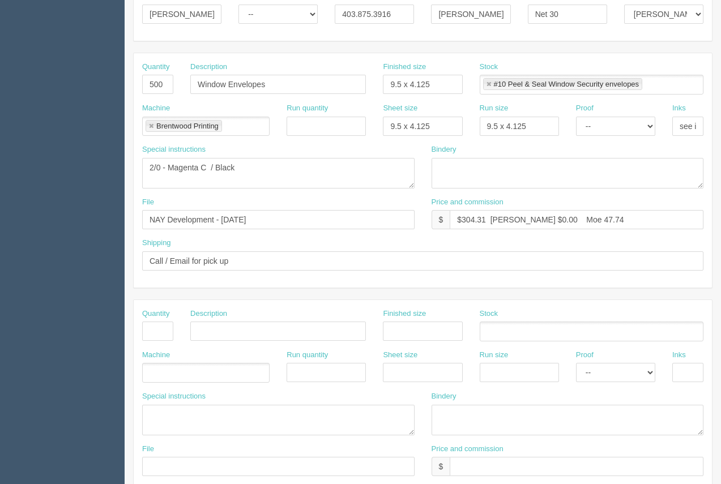
scroll to position [199, 0]
type textarea "Brentwood Printing......$175.00 Print on supplied Envelopes - 2/0. Magenta / Bl…"
click at [491, 218] on input "$304.31 [PERSON_NAME] $0.00 Moe 47.74" at bounding box center [576, 218] width 254 height 19
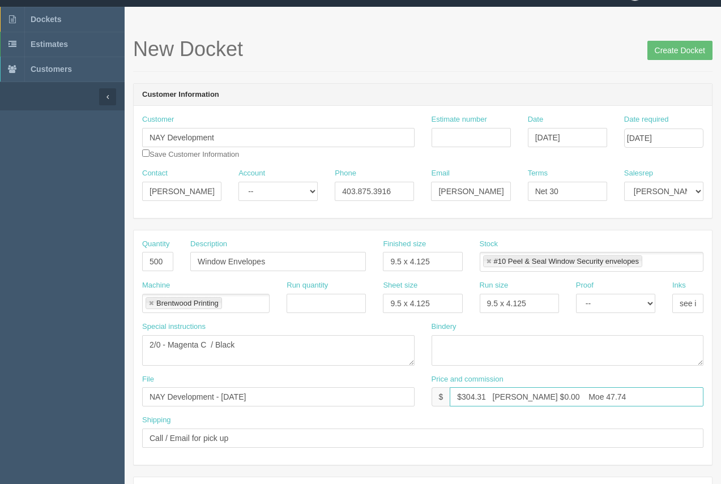
scroll to position [23, 0]
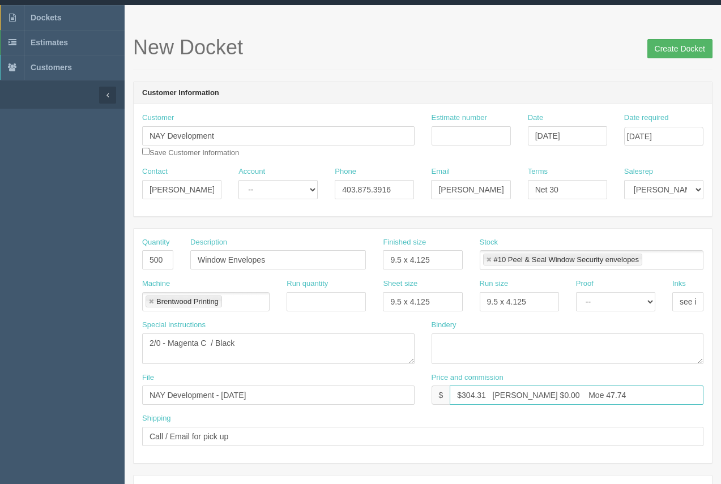
type input "$304.31 [PERSON_NAME] $0.00 Moe 47.74"
click at [666, 46] on input "Create Docket" at bounding box center [679, 48] width 65 height 19
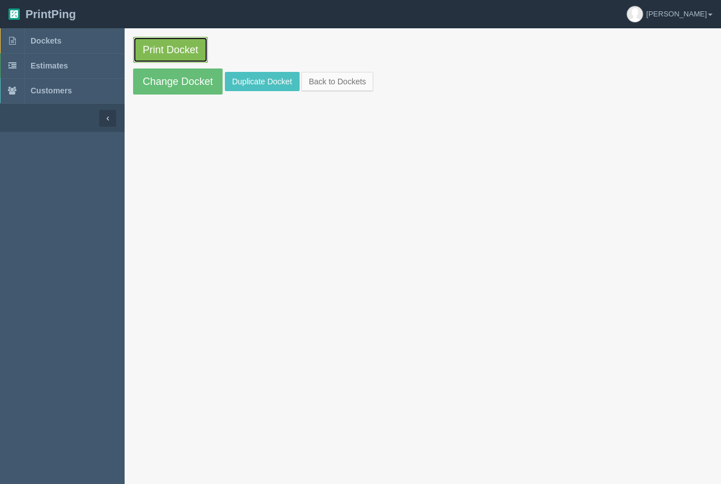
click at [170, 57] on link "Print Docket" at bounding box center [170, 50] width 75 height 26
